Goal: Navigation & Orientation: Find specific page/section

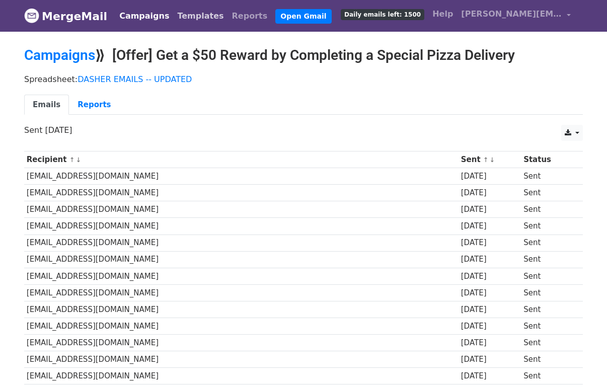
click at [191, 20] on link "Templates" at bounding box center [200, 16] width 54 height 20
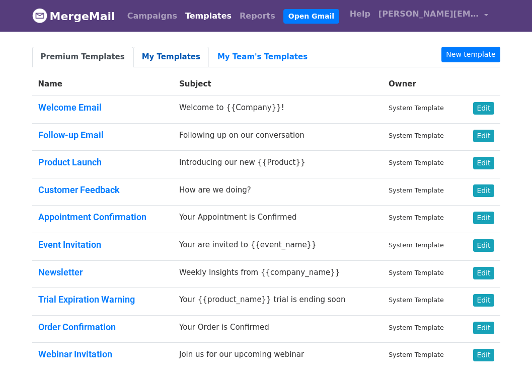
click at [162, 55] on link "My Templates" at bounding box center [170, 57] width 75 height 21
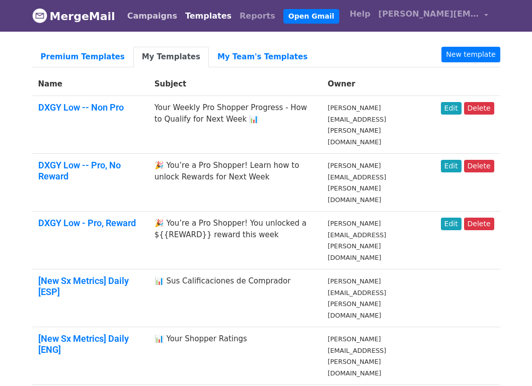
click at [142, 17] on link "Campaigns" at bounding box center [152, 16] width 58 height 20
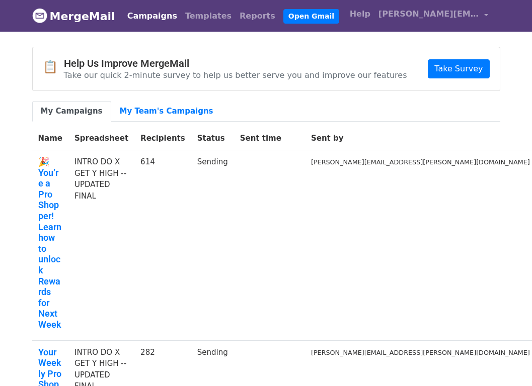
click at [146, 9] on link "Campaigns" at bounding box center [152, 16] width 58 height 20
